Goal: Task Accomplishment & Management: Manage account settings

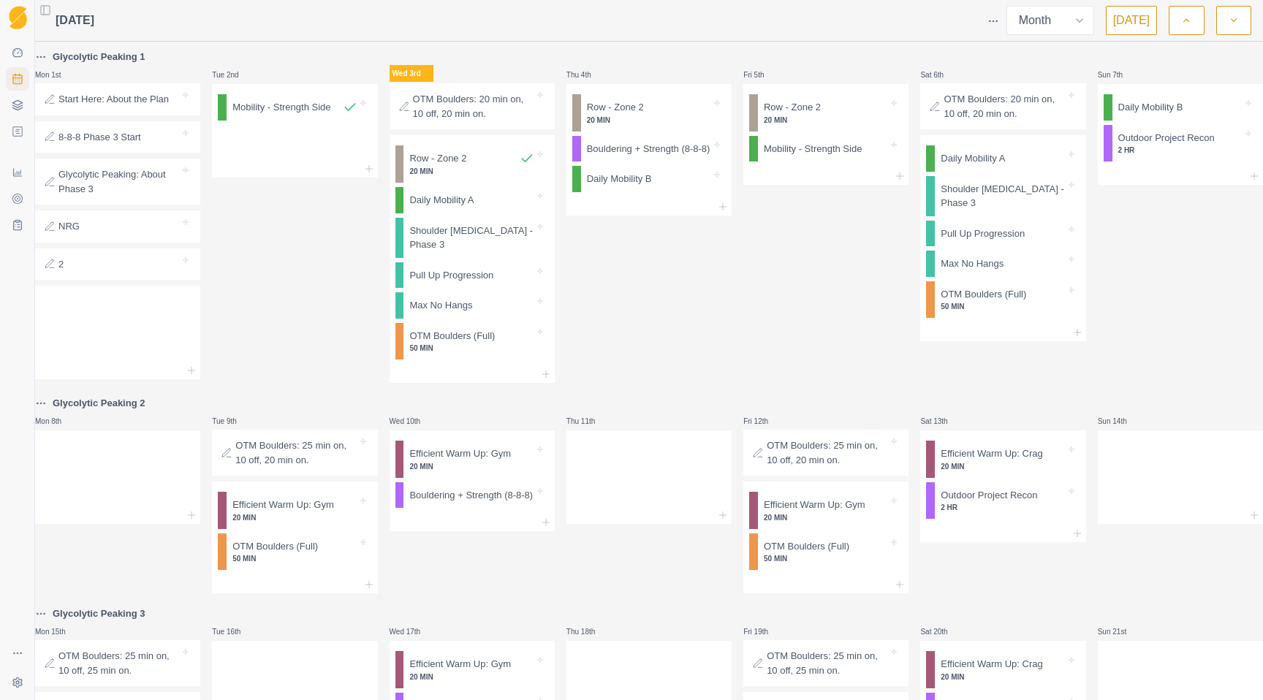
select select "month"
click at [483, 202] on div at bounding box center [505, 200] width 60 height 15
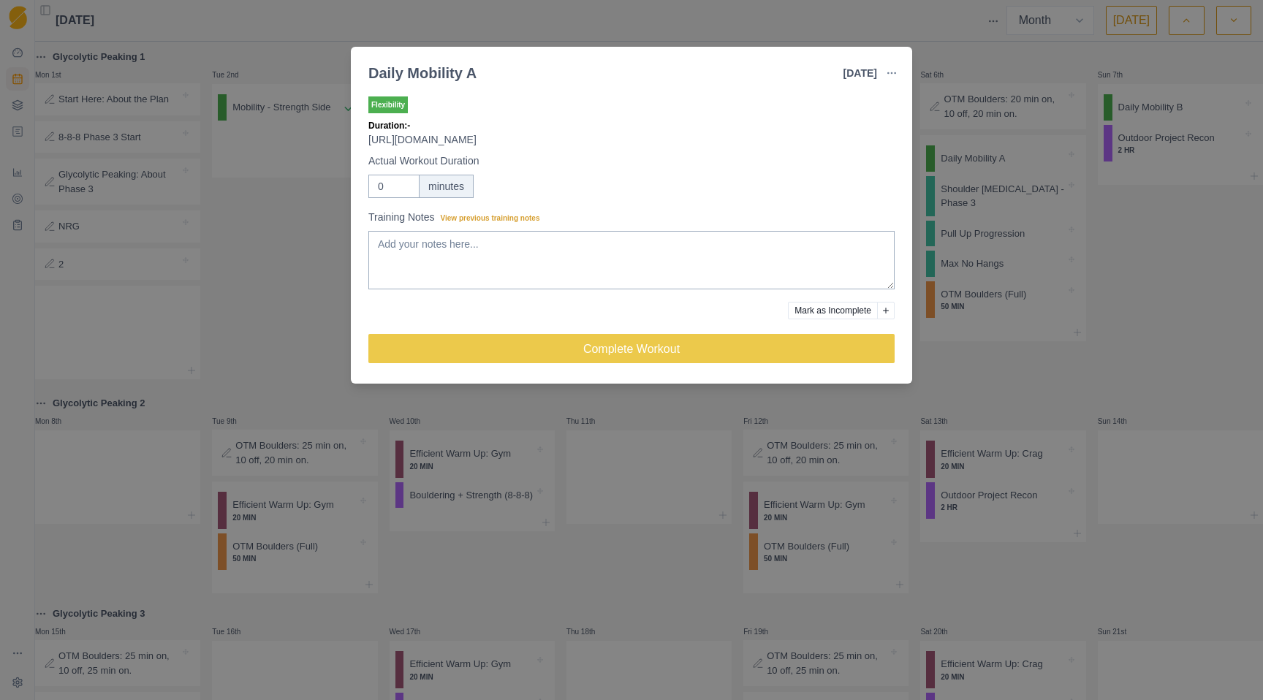
click at [341, 277] on div "Daily Mobility A [DATE] Link To Goal View Workout Metrics Edit Original Workout…" at bounding box center [631, 350] width 1263 height 700
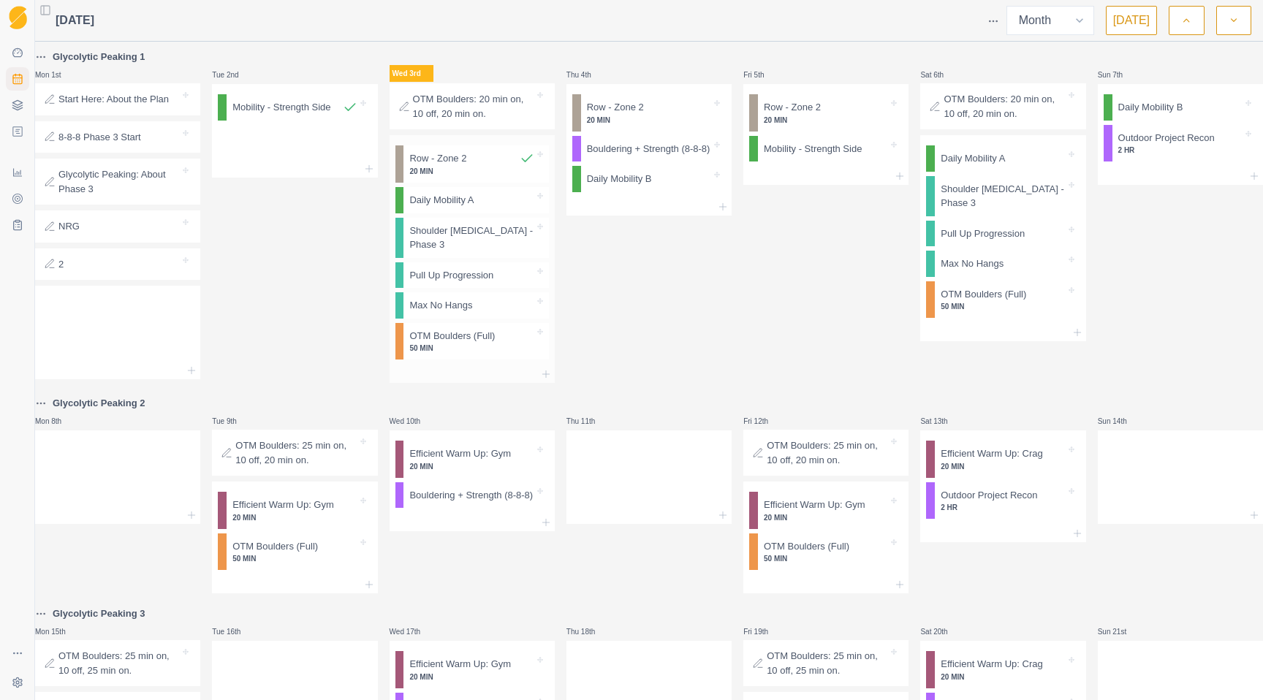
click at [440, 208] on p "Daily Mobility A" at bounding box center [441, 200] width 64 height 15
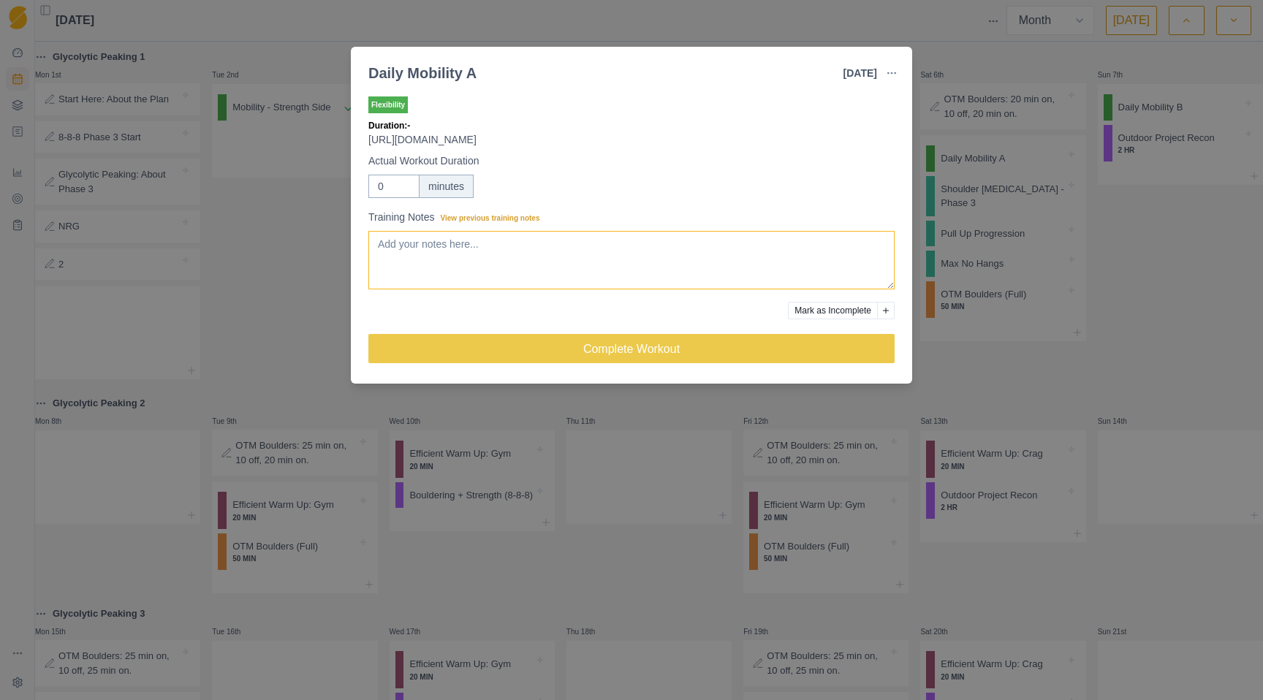
click at [469, 288] on textarea "Training Notes View previous training notes" at bounding box center [632, 260] width 526 height 58
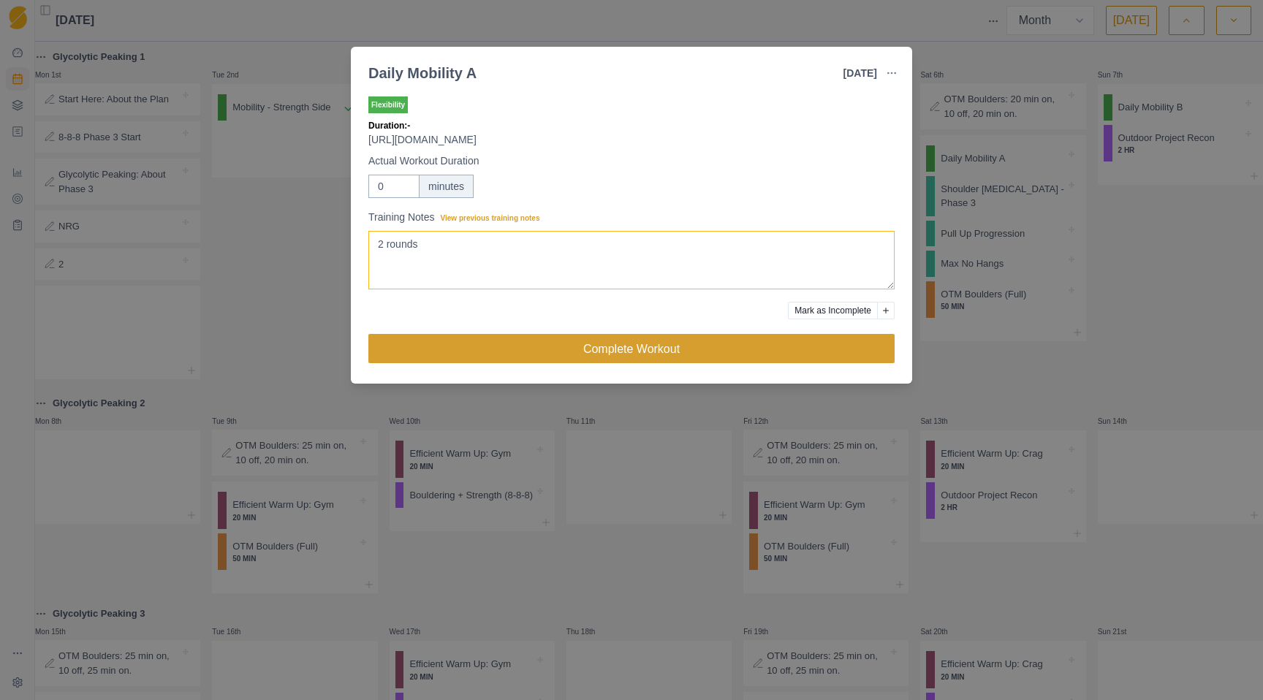
type textarea "2 rounds"
click at [533, 336] on button "Complete Workout" at bounding box center [632, 348] width 526 height 29
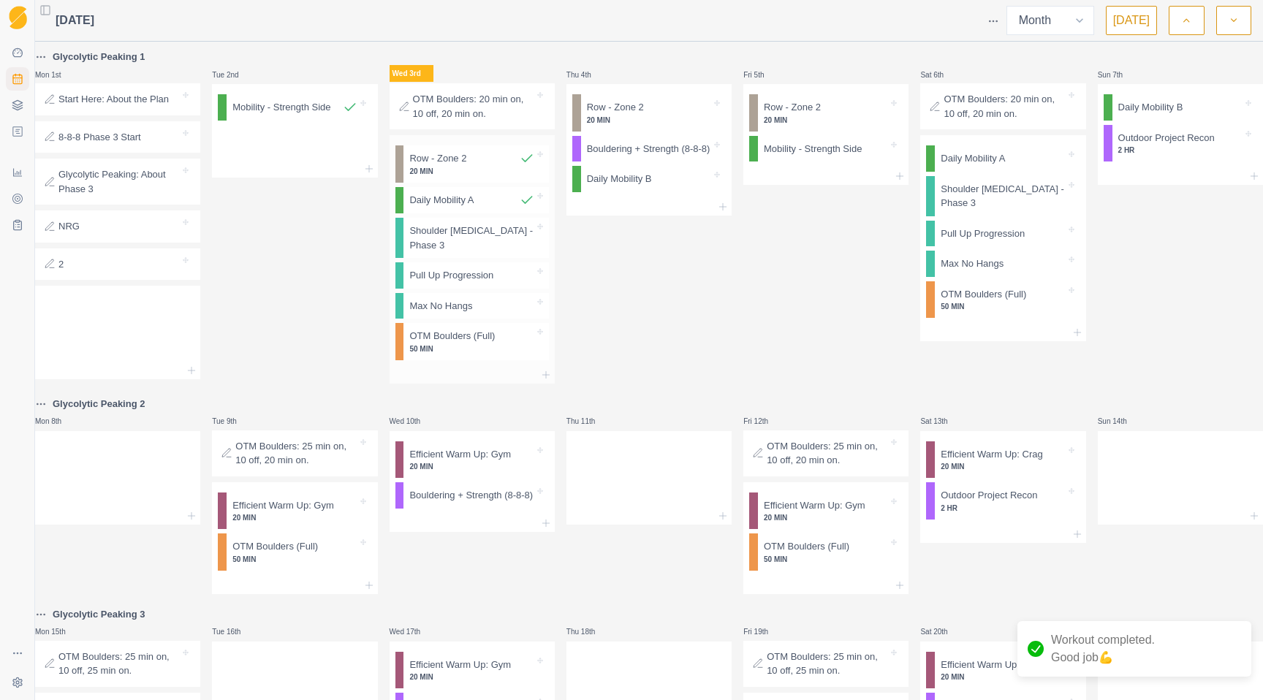
click at [467, 236] on p "Shoulder [MEDICAL_DATA] - Phase 3" at bounding box center [471, 238] width 124 height 29
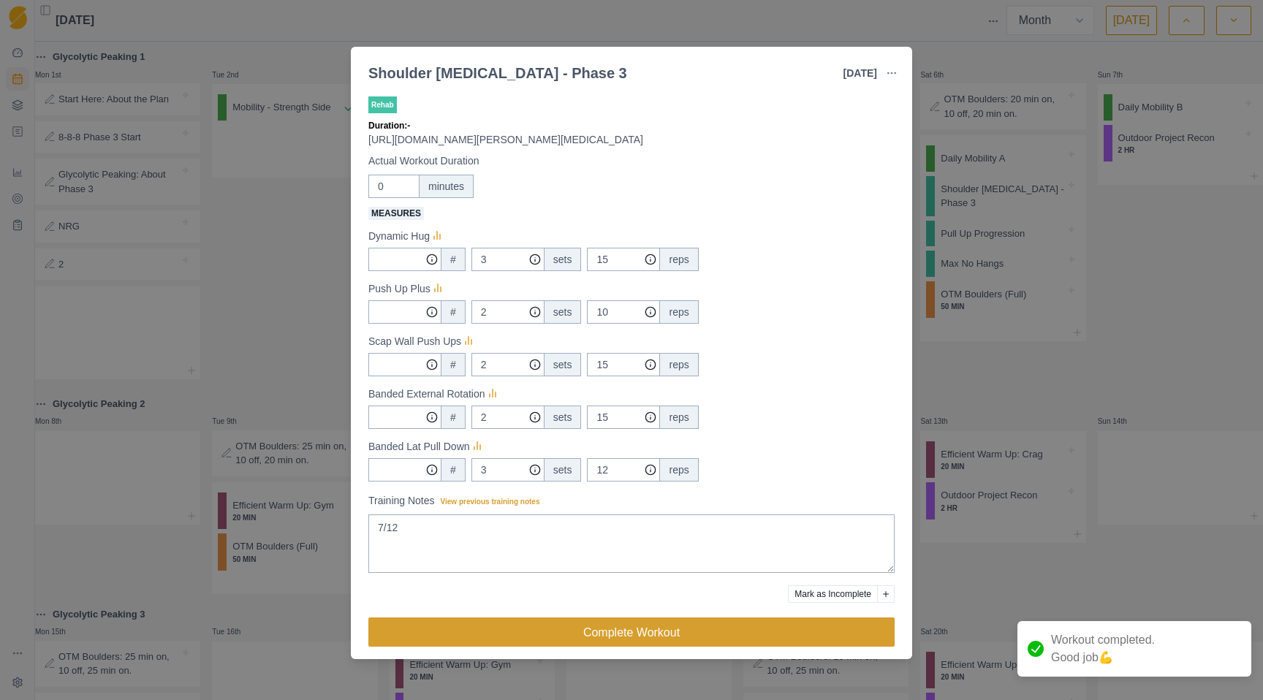
click at [554, 633] on button "Complete Workout" at bounding box center [632, 632] width 526 height 29
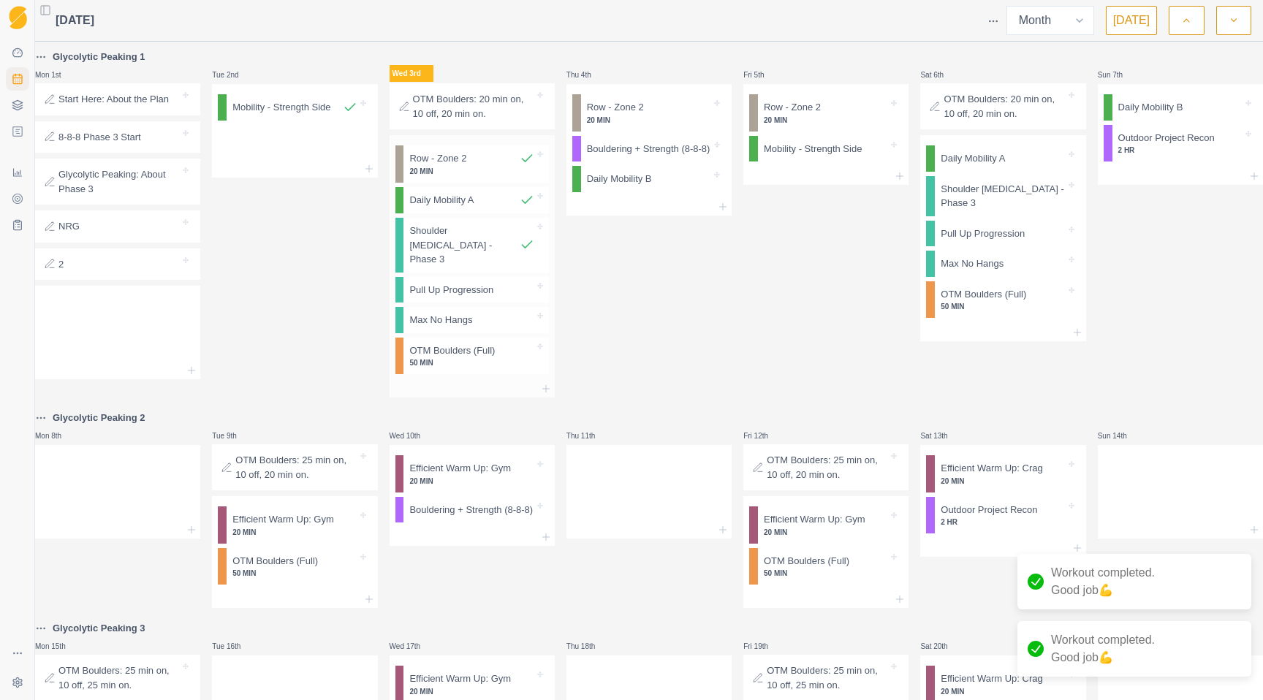
click at [470, 283] on p "Pull Up Progression" at bounding box center [451, 290] width 84 height 15
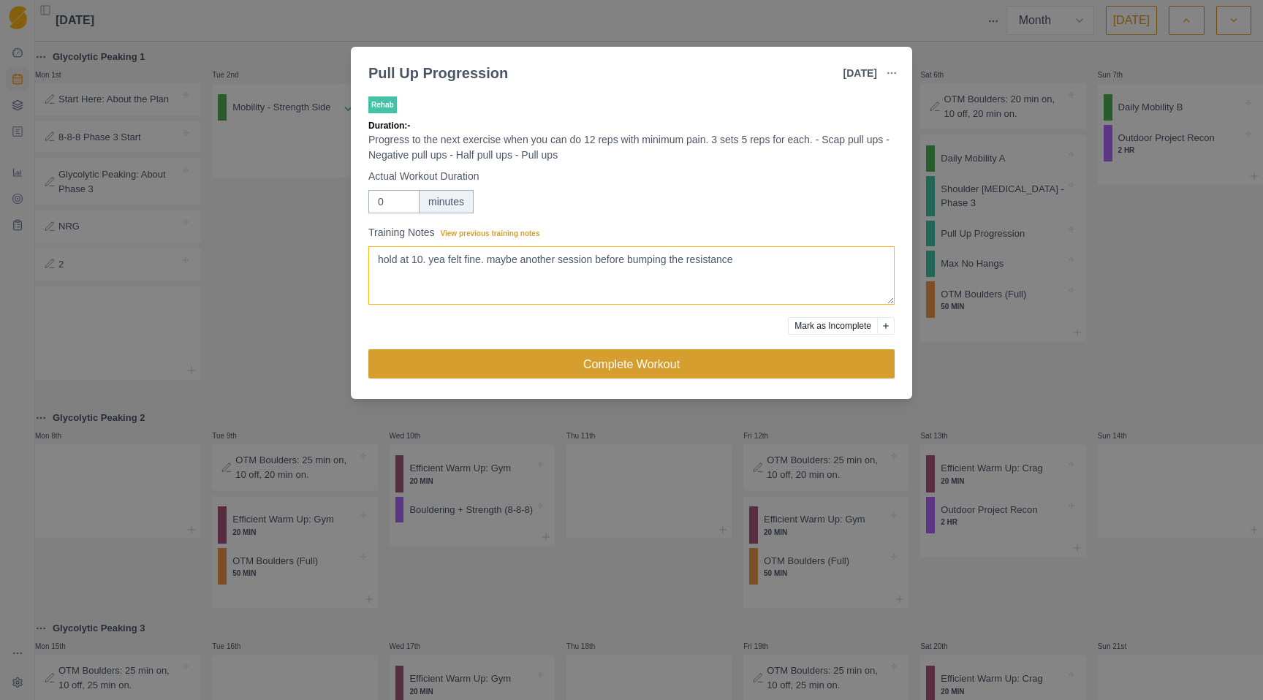
type textarea "hold at 10. yea felt fine. maybe another session before bumping the resistance"
click at [474, 365] on button "Complete Workout" at bounding box center [632, 364] width 526 height 29
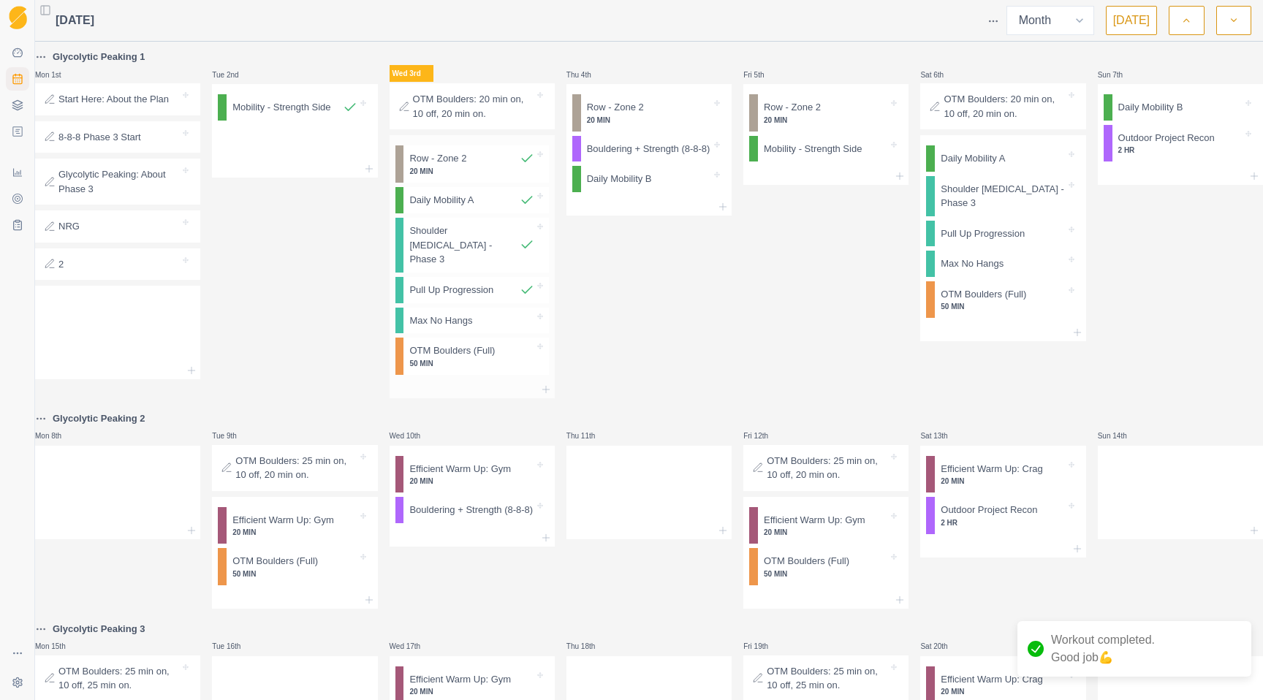
click at [473, 238] on p "Shoulder [MEDICAL_DATA] - Phase 3" at bounding box center [464, 245] width 110 height 43
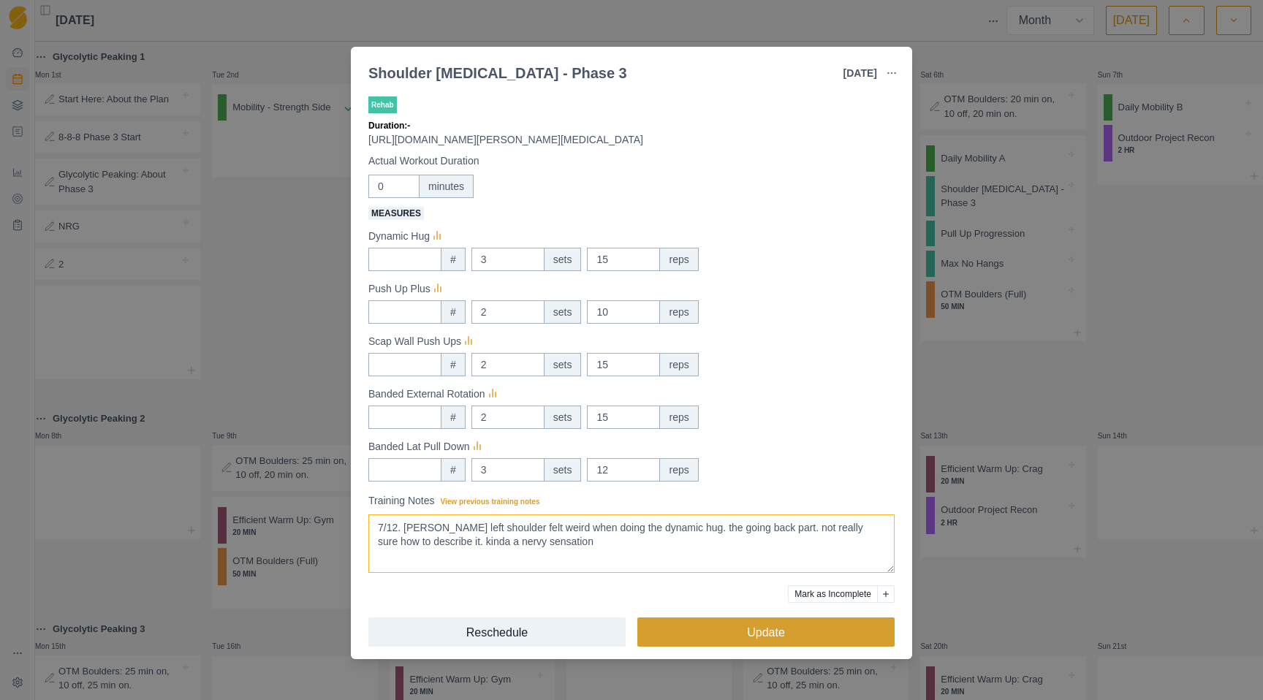
type textarea "7/12. [PERSON_NAME] left shoulder felt weird when doing the dynamic hug. the go…"
click at [695, 635] on button "Update" at bounding box center [766, 632] width 257 height 29
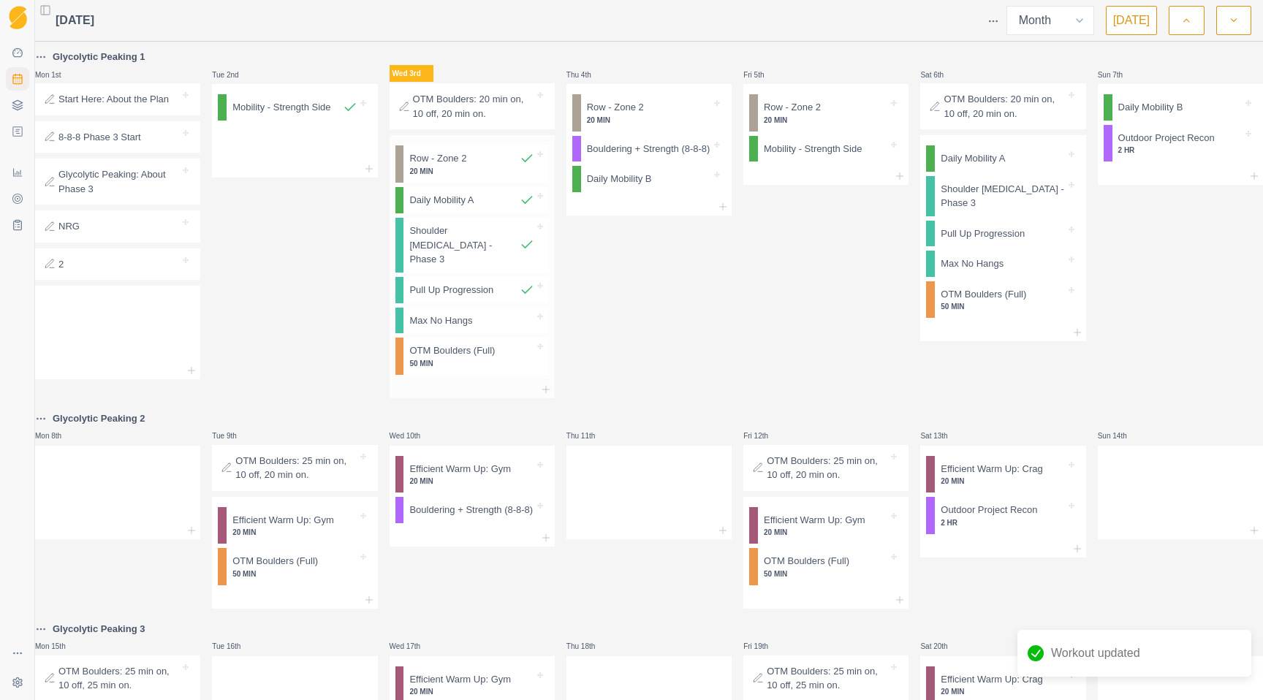
click at [461, 321] on div "Max No Hangs" at bounding box center [476, 321] width 145 height 26
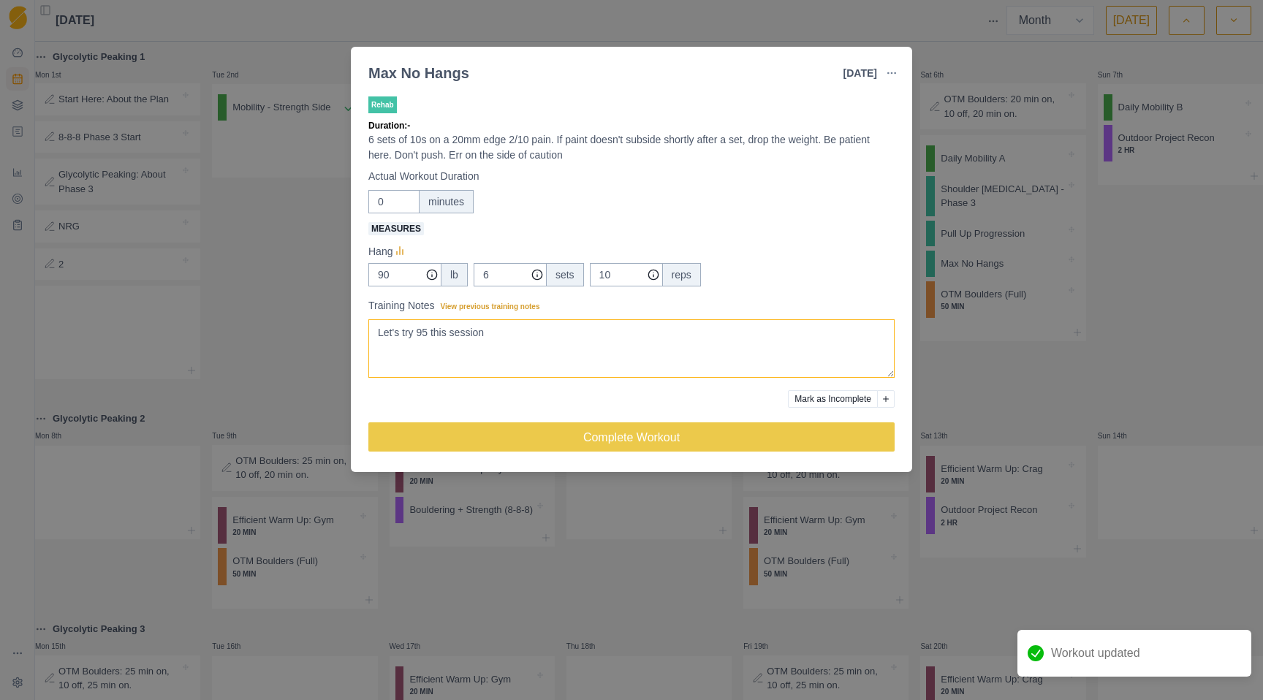
drag, startPoint x: 517, startPoint y: 334, endPoint x: 360, endPoint y: 331, distance: 157.2
click at [407, 271] on input "90" at bounding box center [405, 274] width 73 height 23
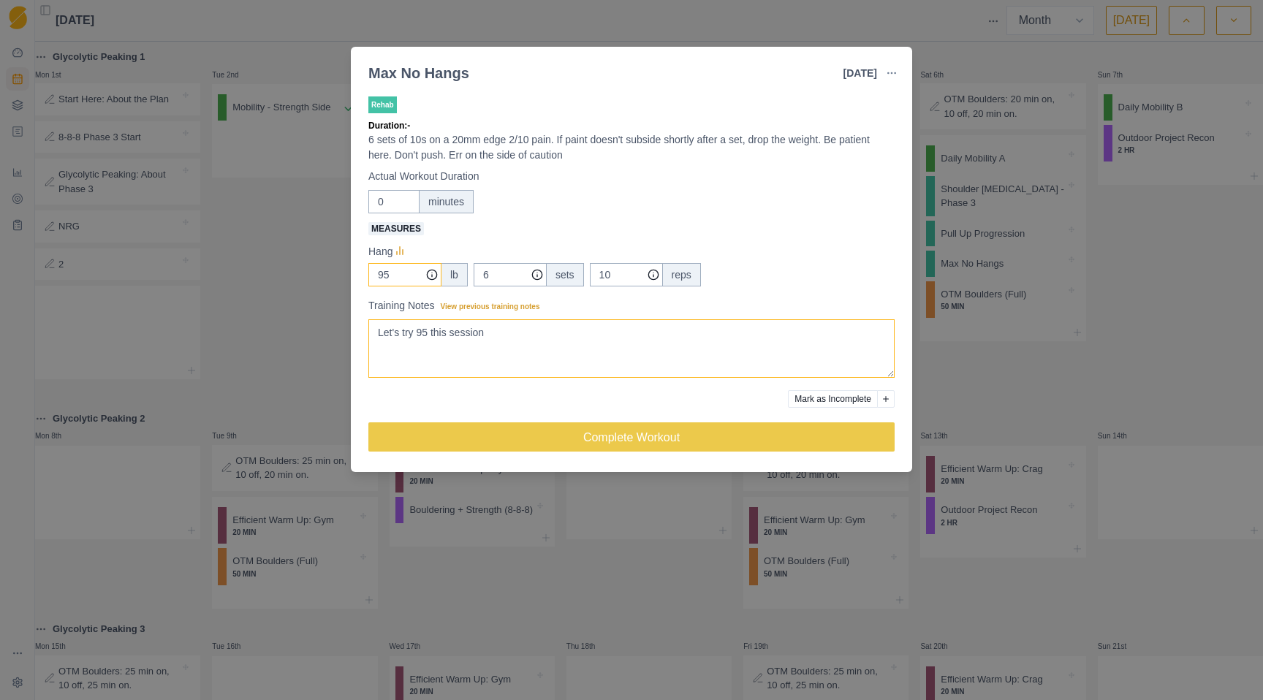
type input "95"
drag, startPoint x: 504, startPoint y: 330, endPoint x: 326, endPoint y: 330, distance: 177.7
click at [379, 331] on textarea "Let's try 95 this session" at bounding box center [632, 349] width 526 height 58
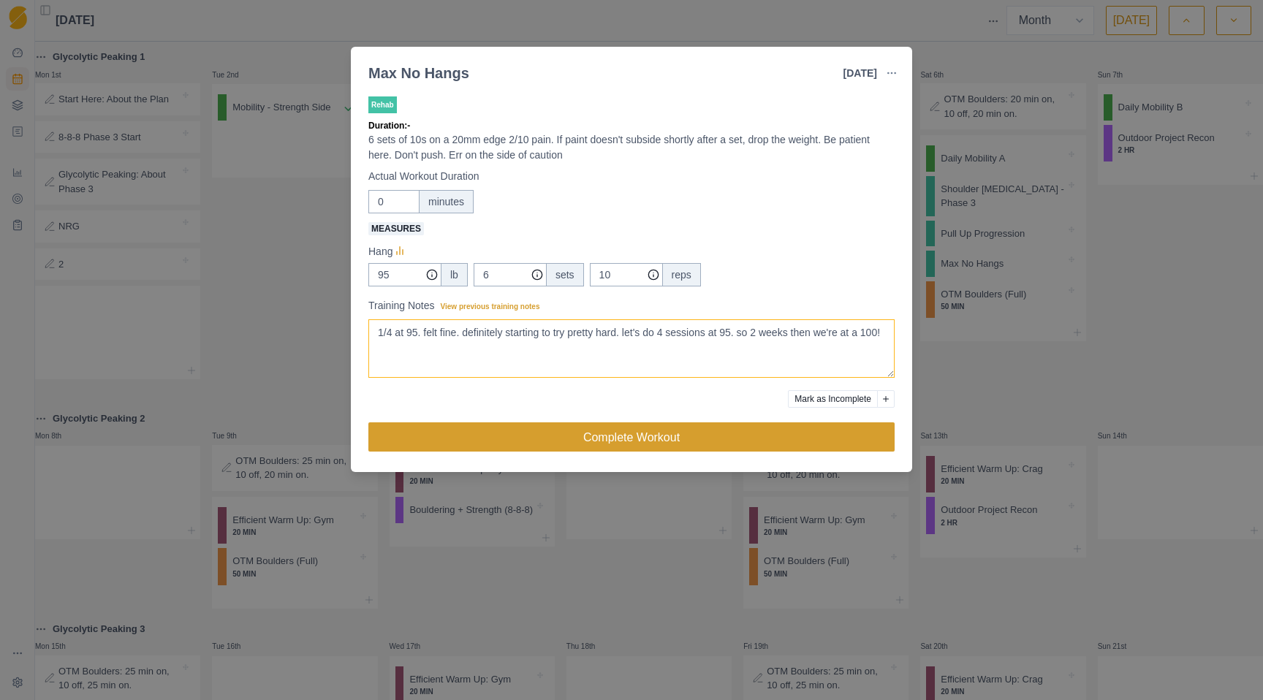
type textarea "1/4 at 95. felt fine. definitely starting to try pretty hard. let's do 4 sessio…"
click at [589, 434] on button "Complete Workout" at bounding box center [632, 437] width 526 height 29
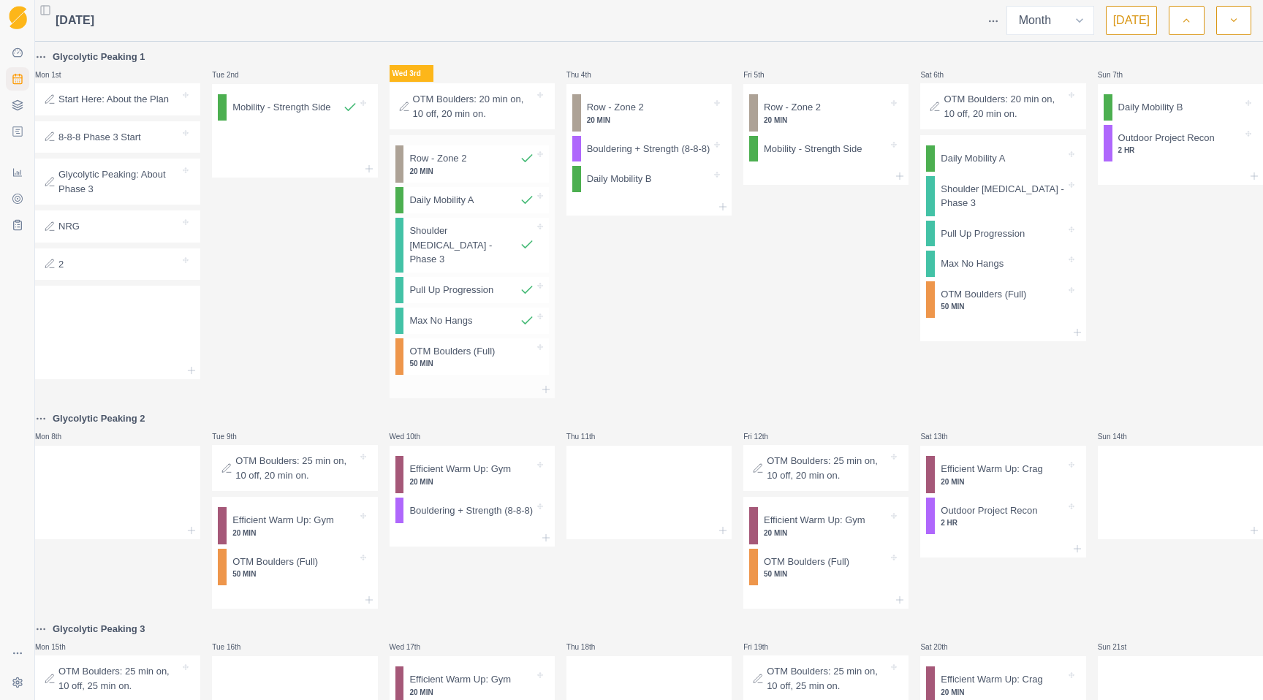
click at [453, 360] on p "50 MIN" at bounding box center [471, 363] width 124 height 11
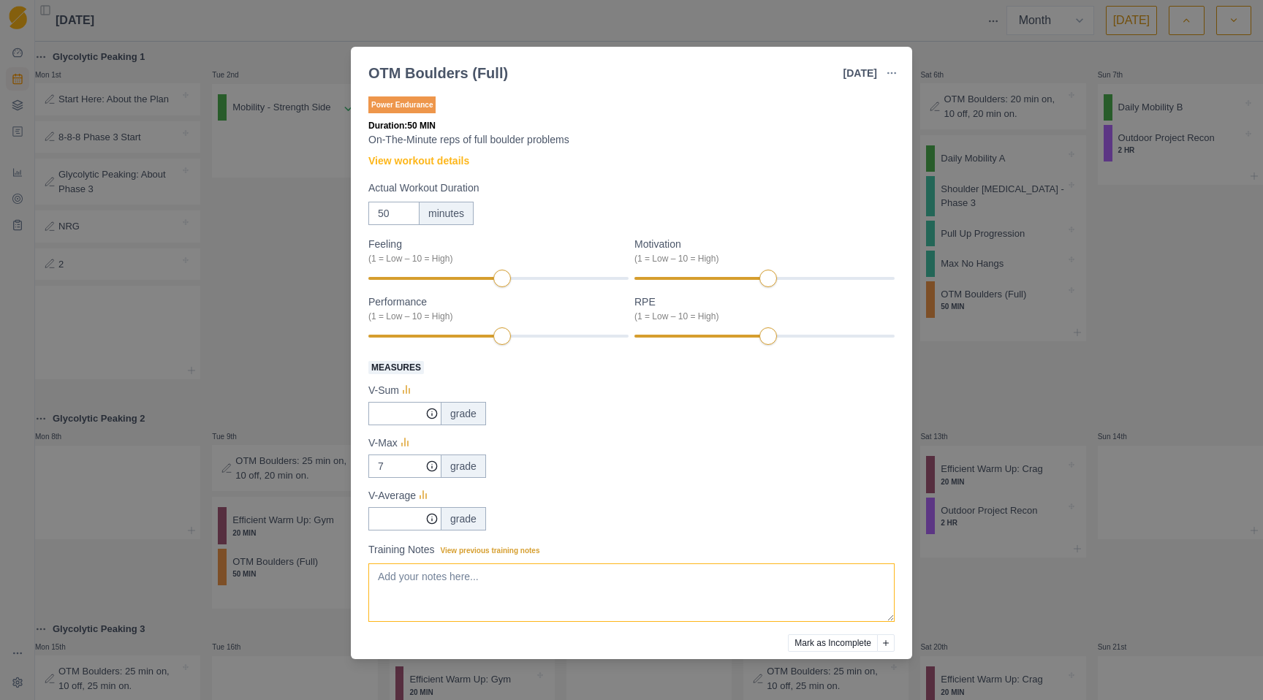
click at [524, 580] on textarea "Training Notes View previous training notes" at bounding box center [632, 593] width 526 height 58
click at [413, 164] on link "View workout details" at bounding box center [419, 161] width 101 height 15
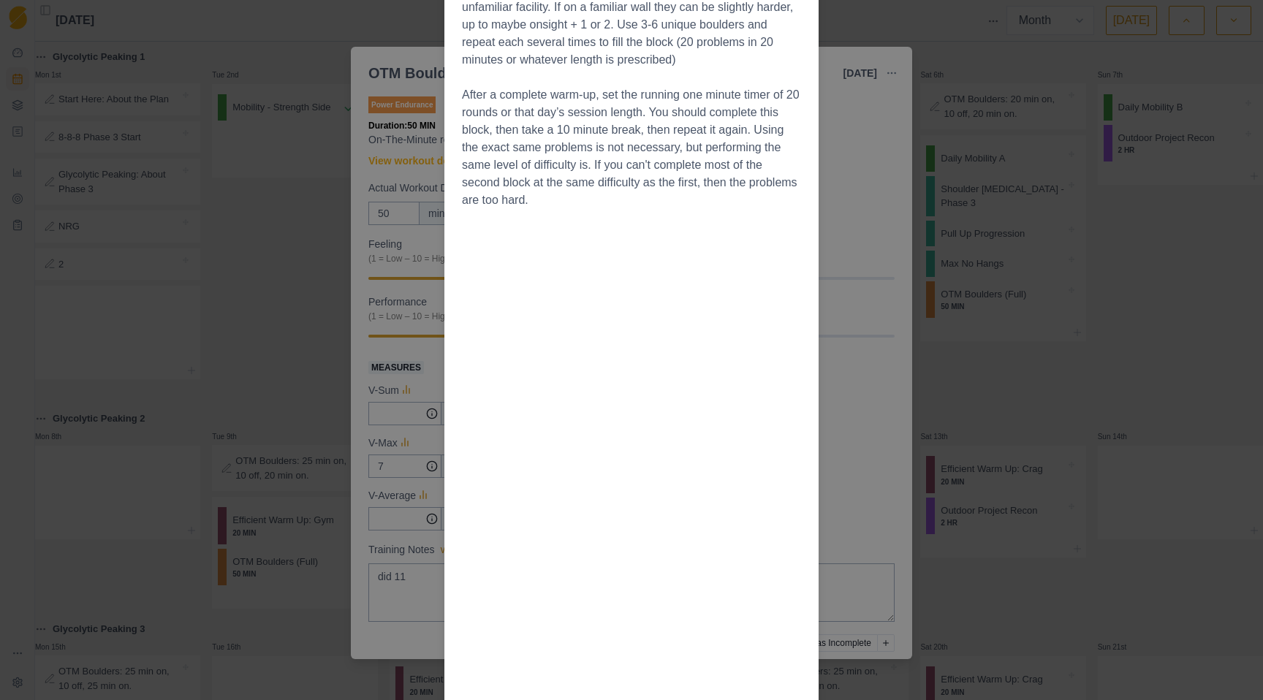
scroll to position [392, 0]
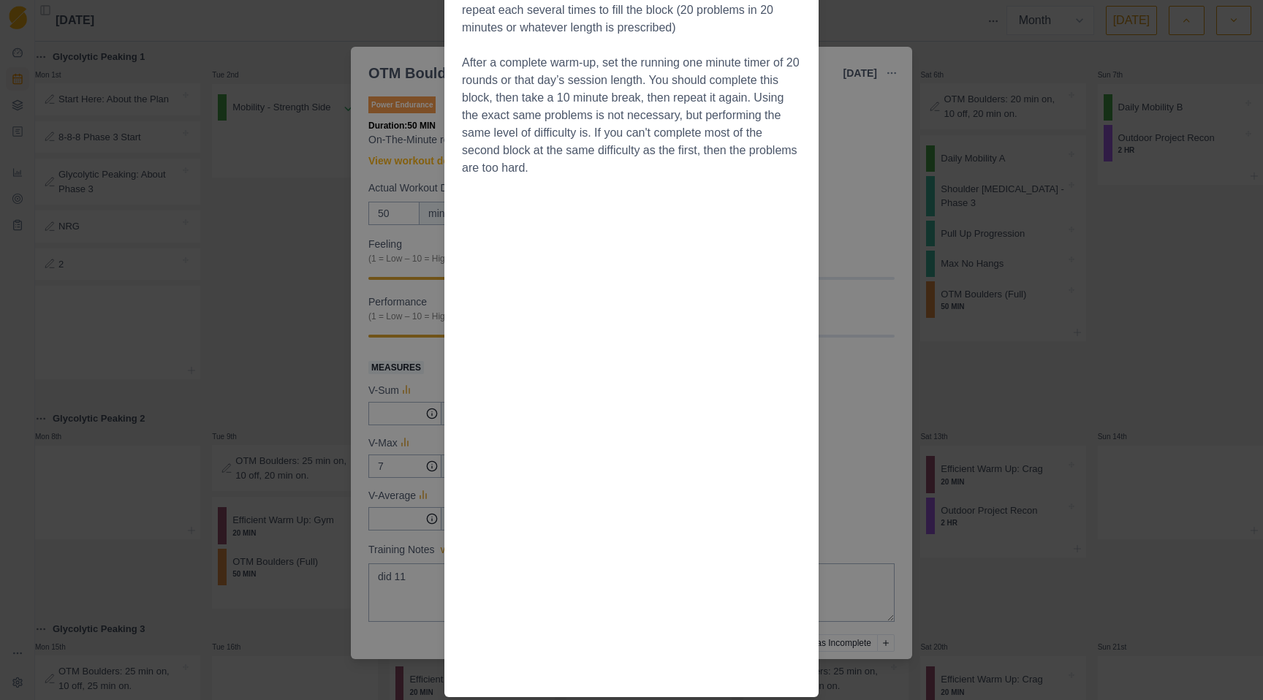
click at [854, 296] on div "Workout Details The Session Warmup boulder ladder 10 minutes up to flash grade …" at bounding box center [631, 350] width 1263 height 700
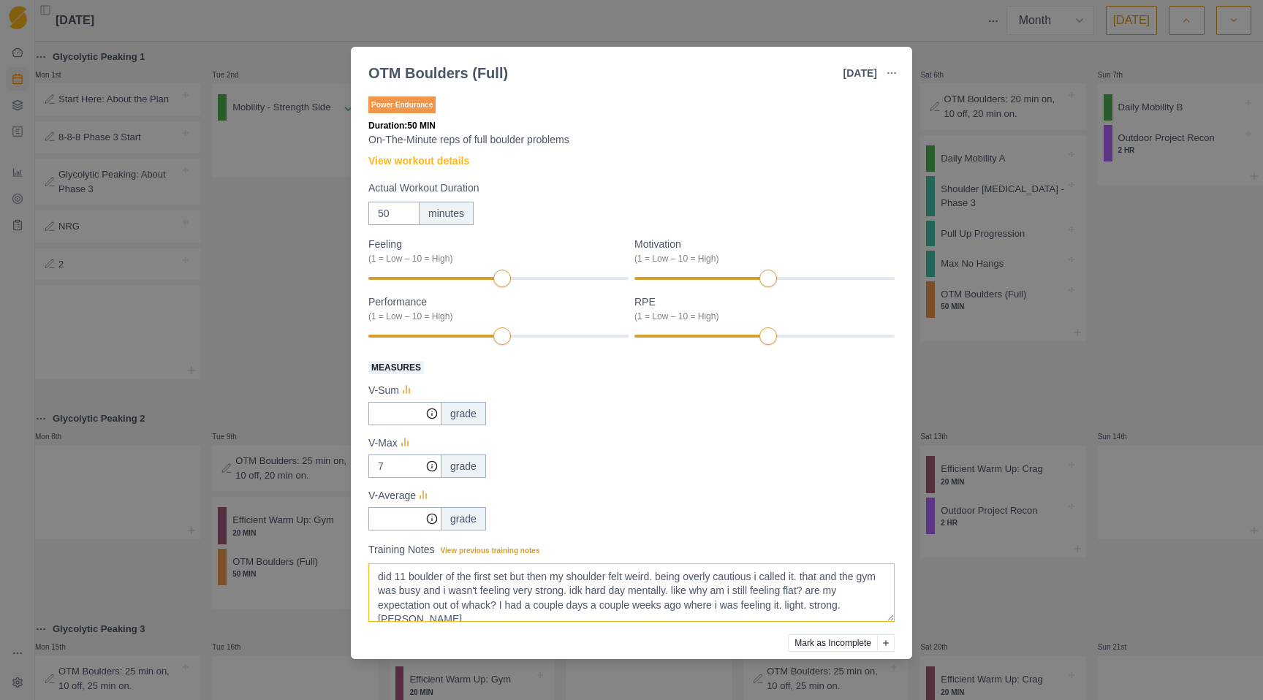
scroll to position [4, 0]
click at [664, 575] on textarea "did 11" at bounding box center [632, 593] width 526 height 58
click at [685, 608] on textarea "did 11" at bounding box center [632, 593] width 526 height 58
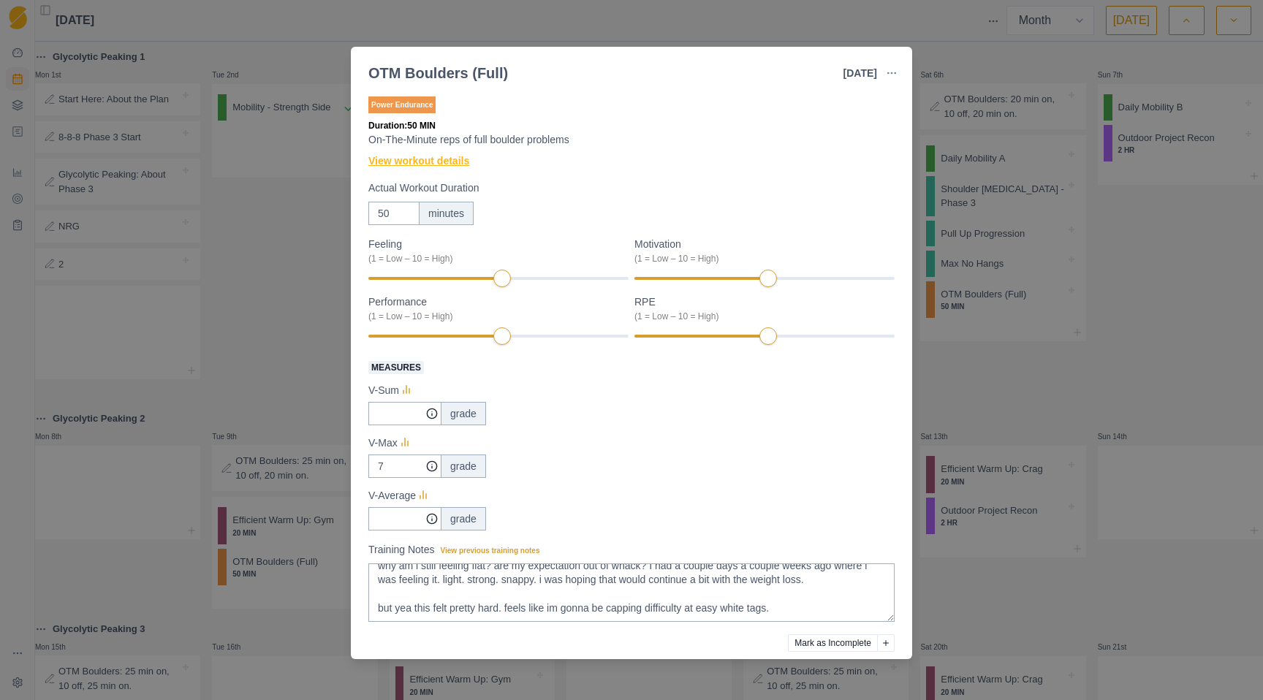
click at [453, 161] on link "View workout details" at bounding box center [419, 161] width 101 height 15
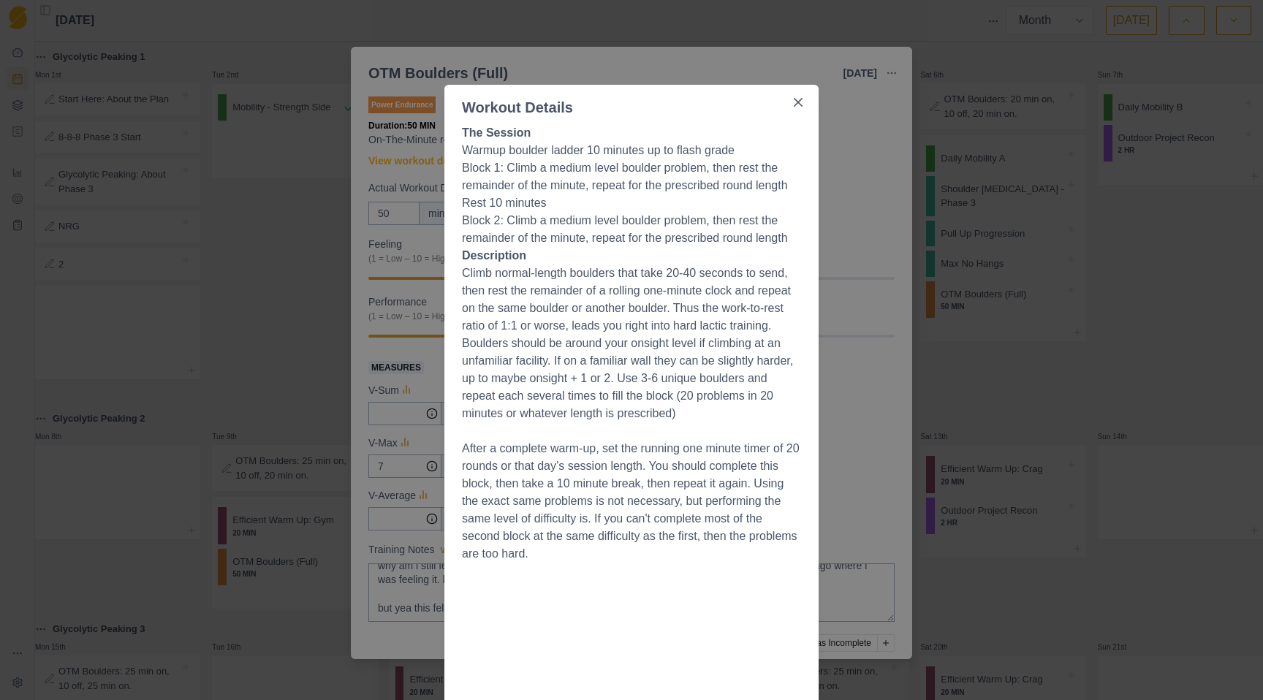
scroll to position [7, 0]
click at [842, 392] on div "Workout Details The Session Warmup boulder ladder 10 minutes up to flash grade …" at bounding box center [631, 350] width 1263 height 700
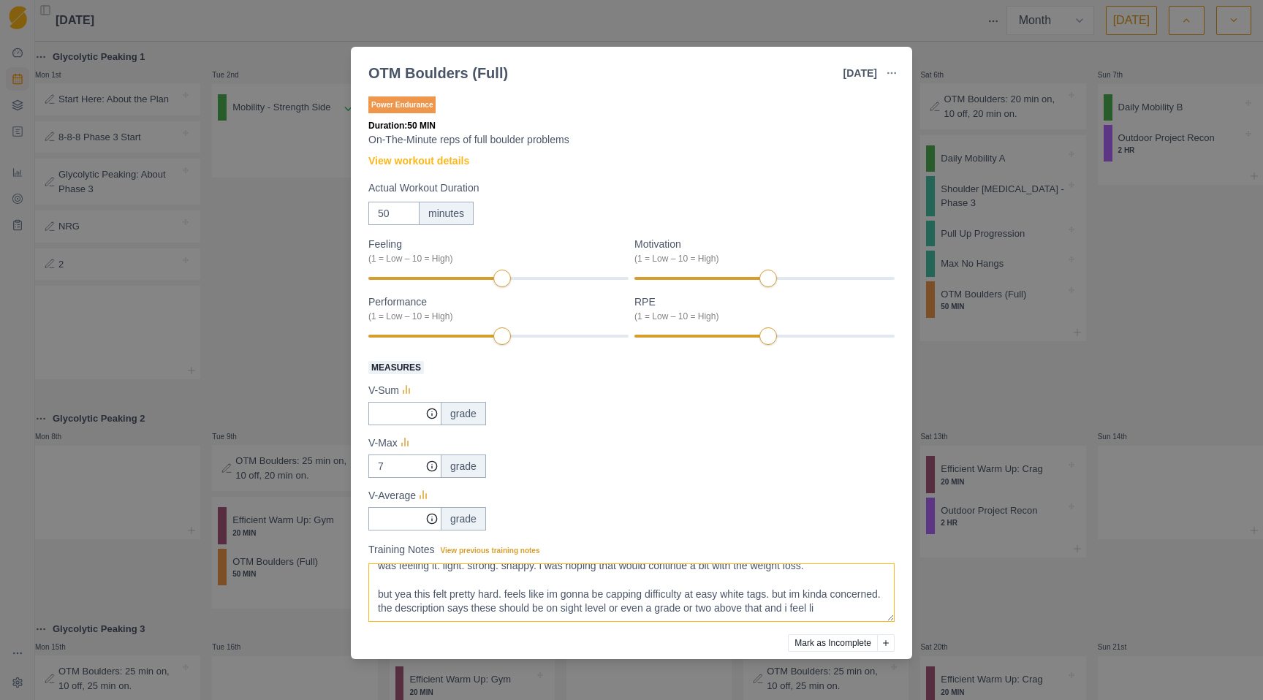
scroll to position [88, 0]
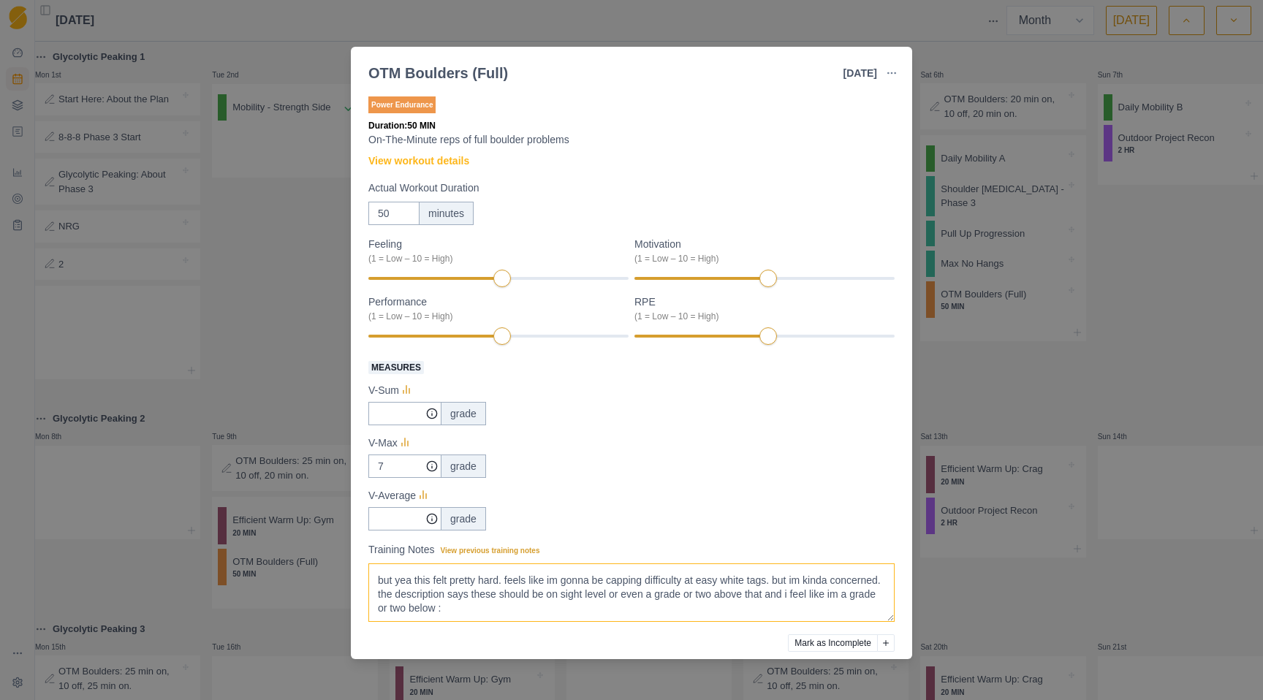
type textarea "did 11 boulder of the first set but then my shoulder felt weird. not sure how t…"
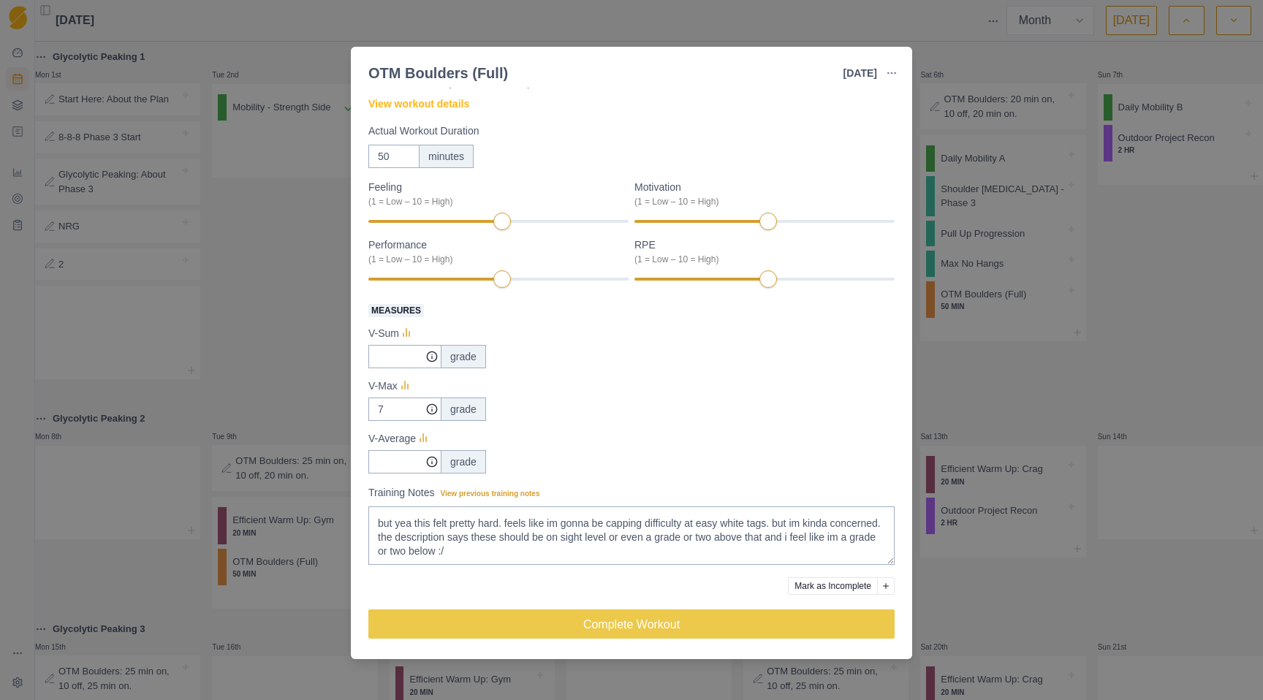
click at [803, 584] on button "Mark as Incomplete" at bounding box center [833, 587] width 90 height 18
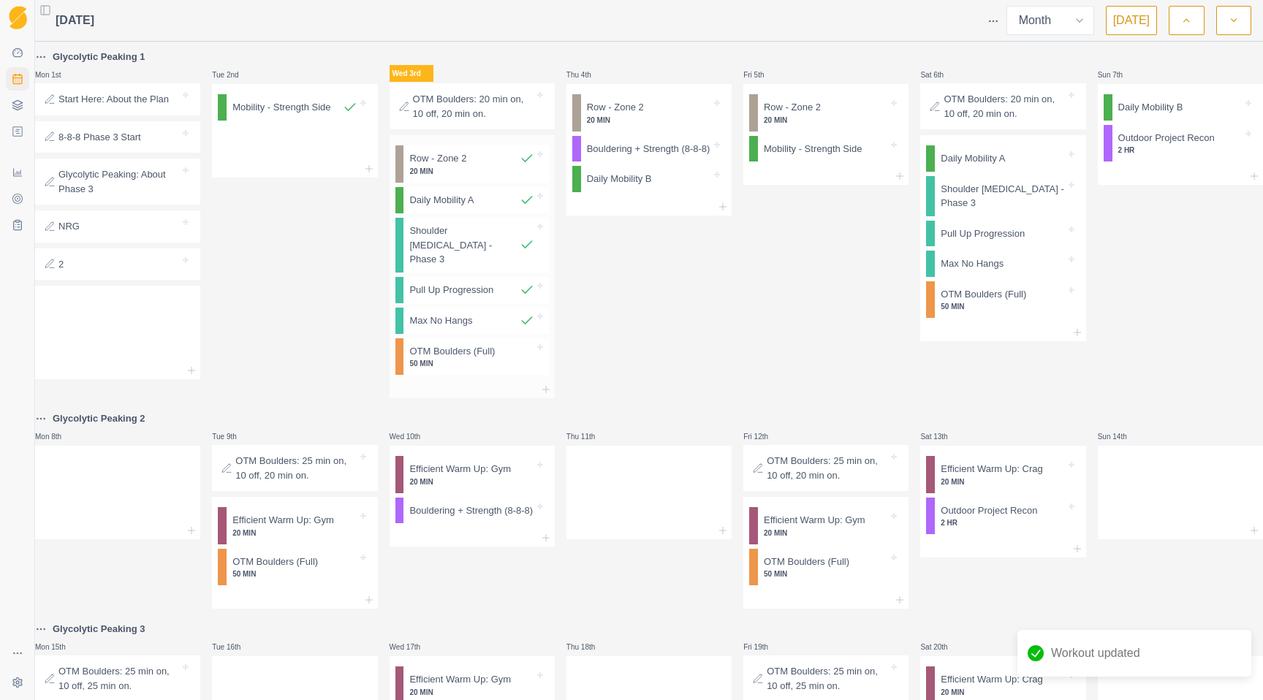
click at [496, 358] on p "50 MIN" at bounding box center [471, 363] width 124 height 11
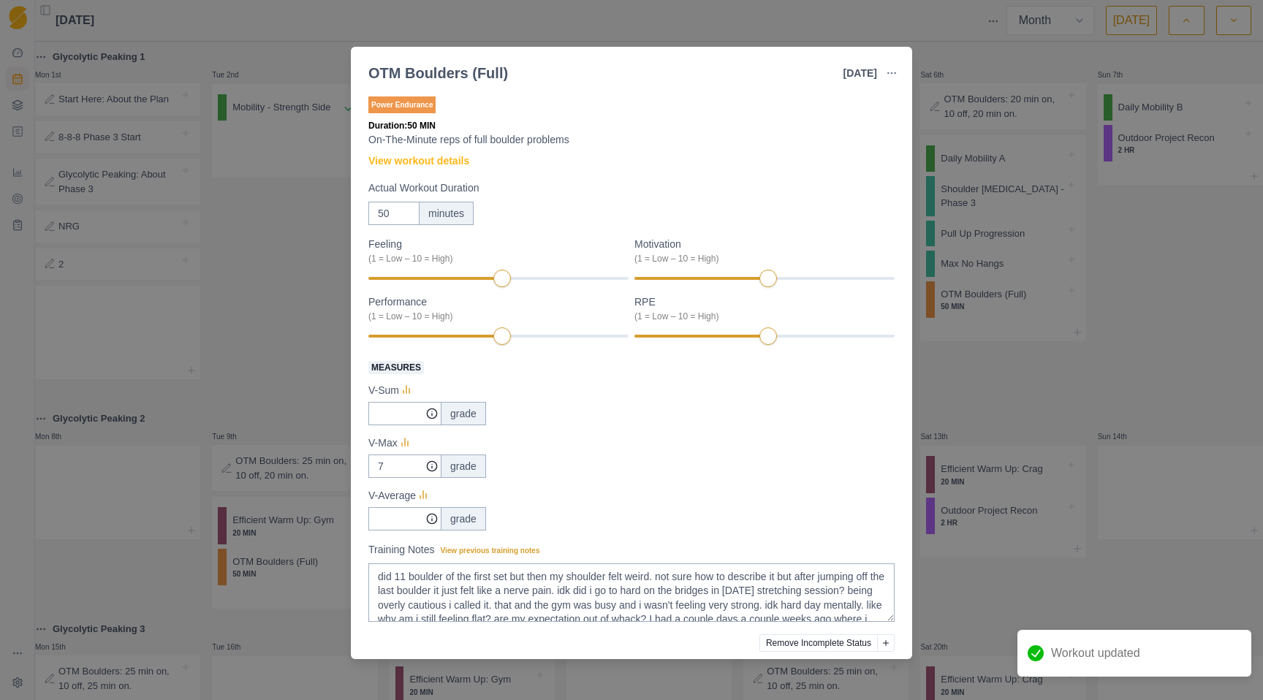
click at [336, 269] on div "OTM Boulders (Full) [DATE] Link To Goal View Workout Metrics Edit Original Work…" at bounding box center [631, 350] width 1263 height 700
